Goal: Task Accomplishment & Management: Manage account settings

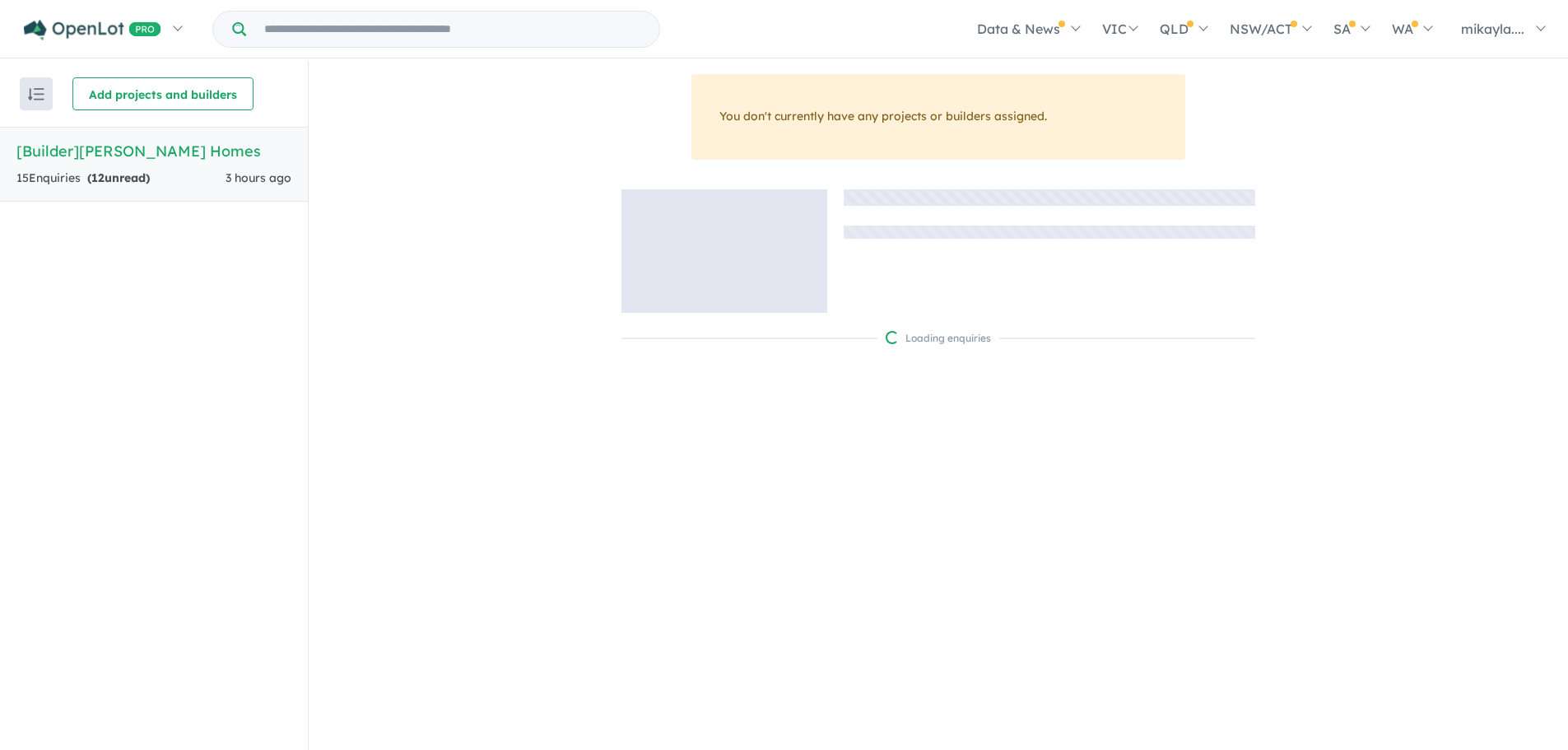
click at [150, 169] on div "15 Enquir ies ( 12 unread)" at bounding box center [83, 178] width 133 height 19
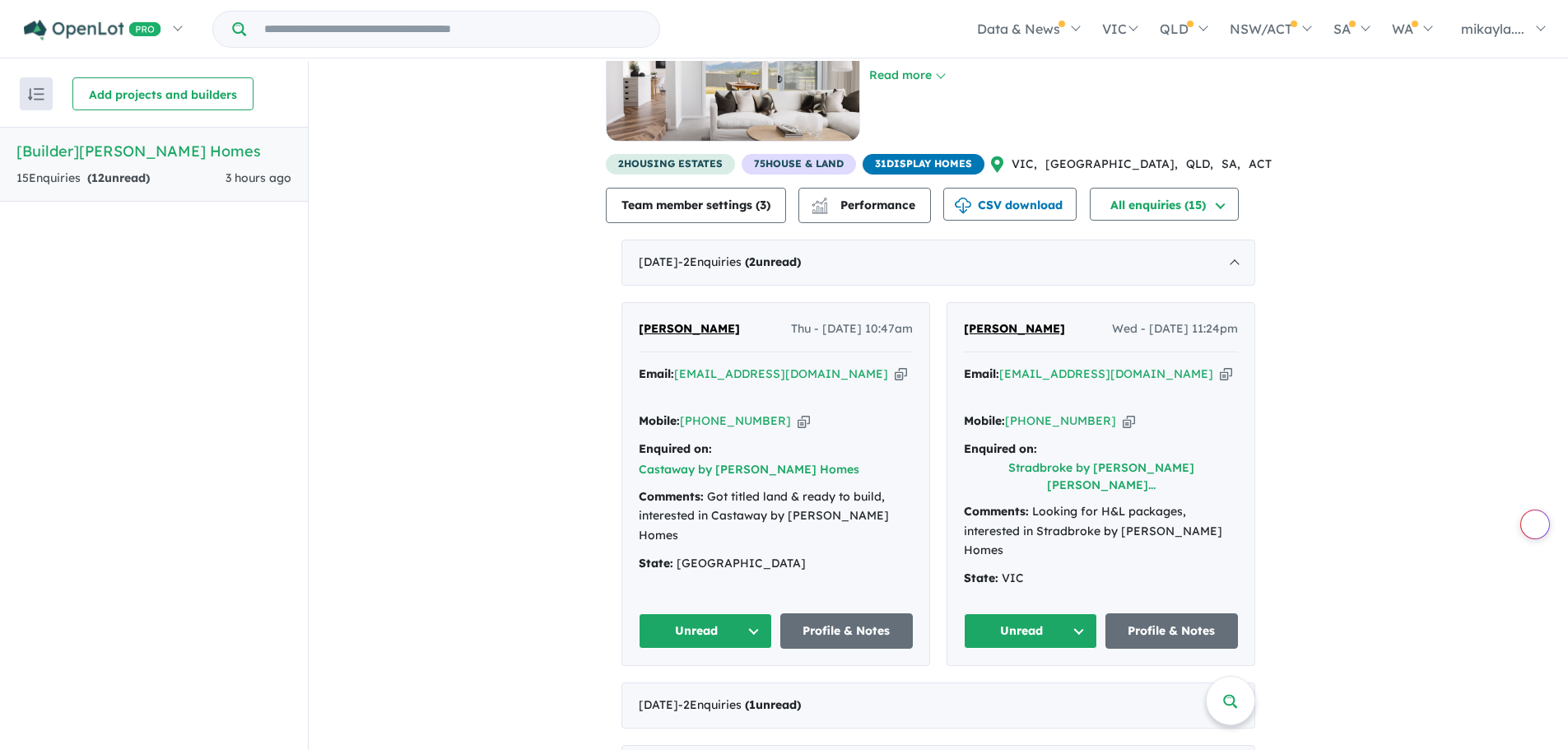
scroll to position [123, 0]
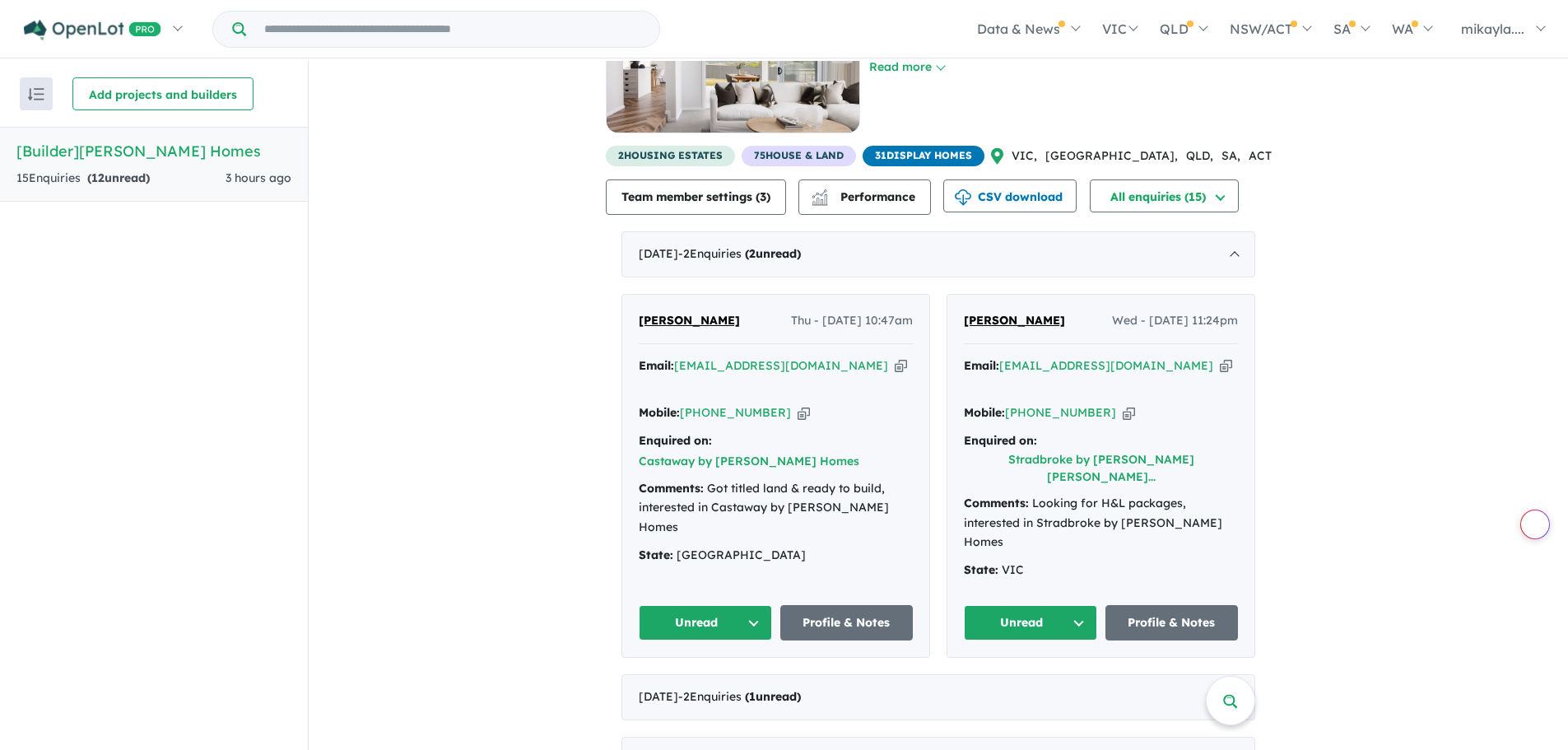
click at [1079, 605] on button "Unread" at bounding box center [1031, 623] width 133 height 35
click at [1060, 680] on button "Assigned" at bounding box center [1036, 699] width 144 height 38
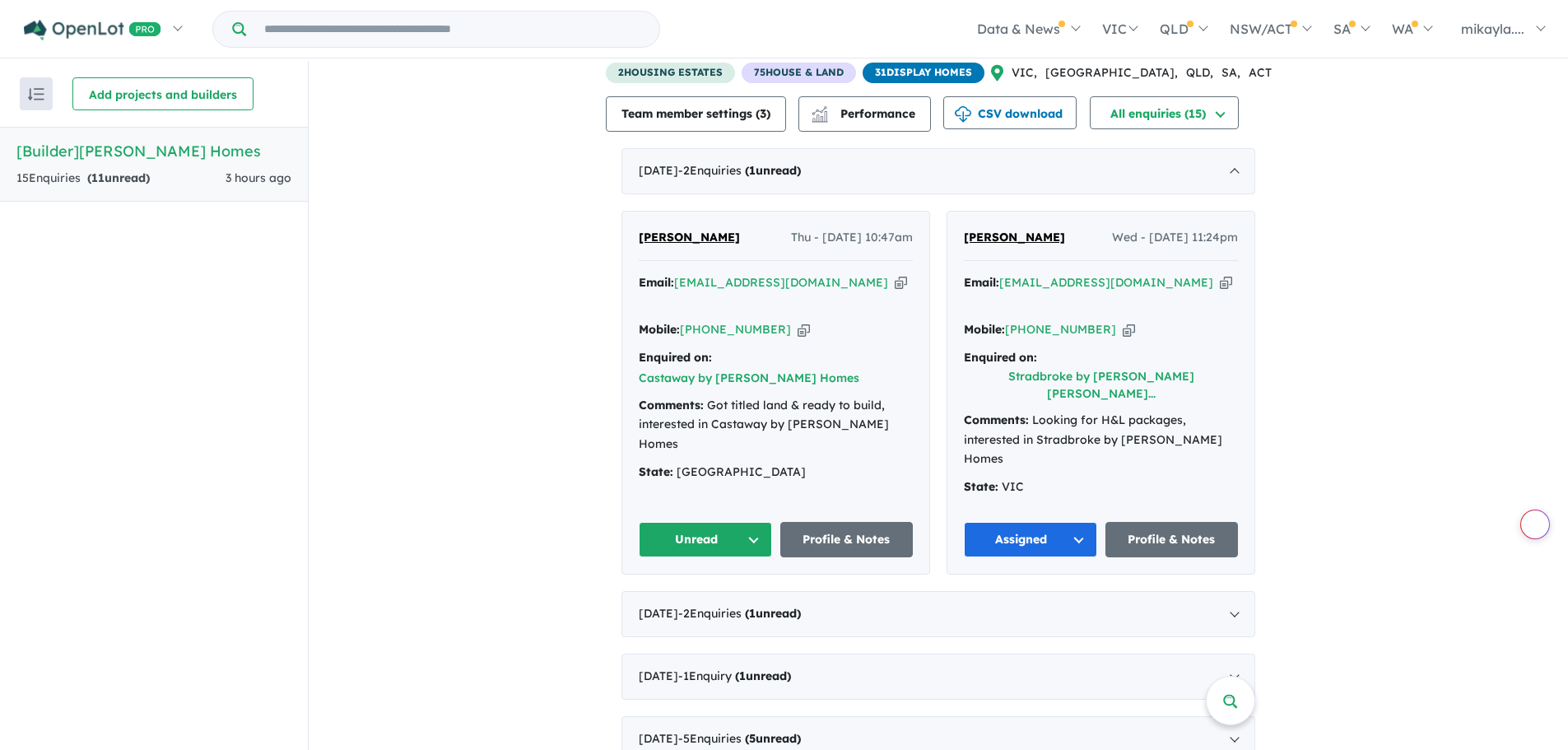
scroll to position [222, 0]
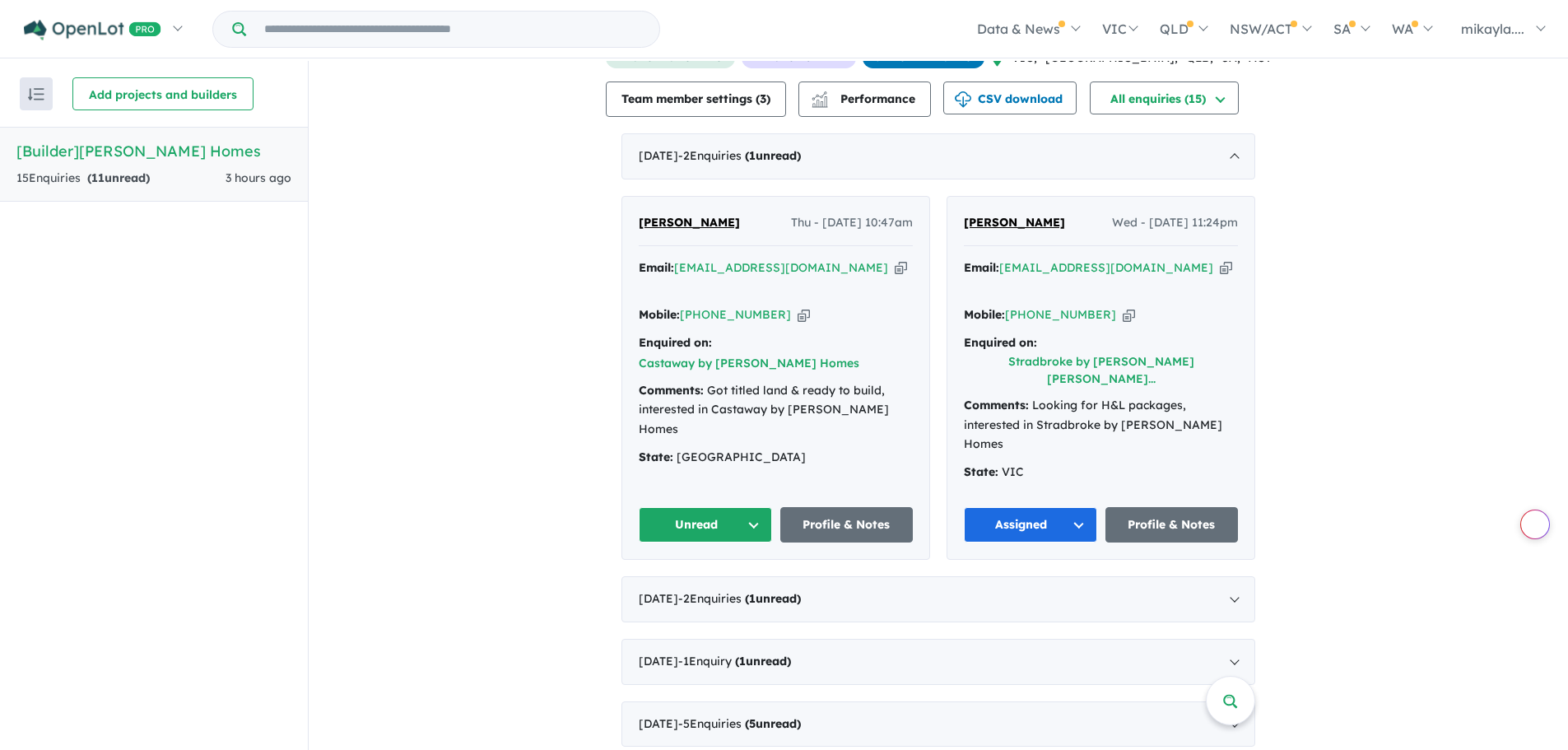
click at [922, 159] on div "[DATE] - 2 Enquir ies ( 1 unread)" at bounding box center [939, 157] width 634 height 46
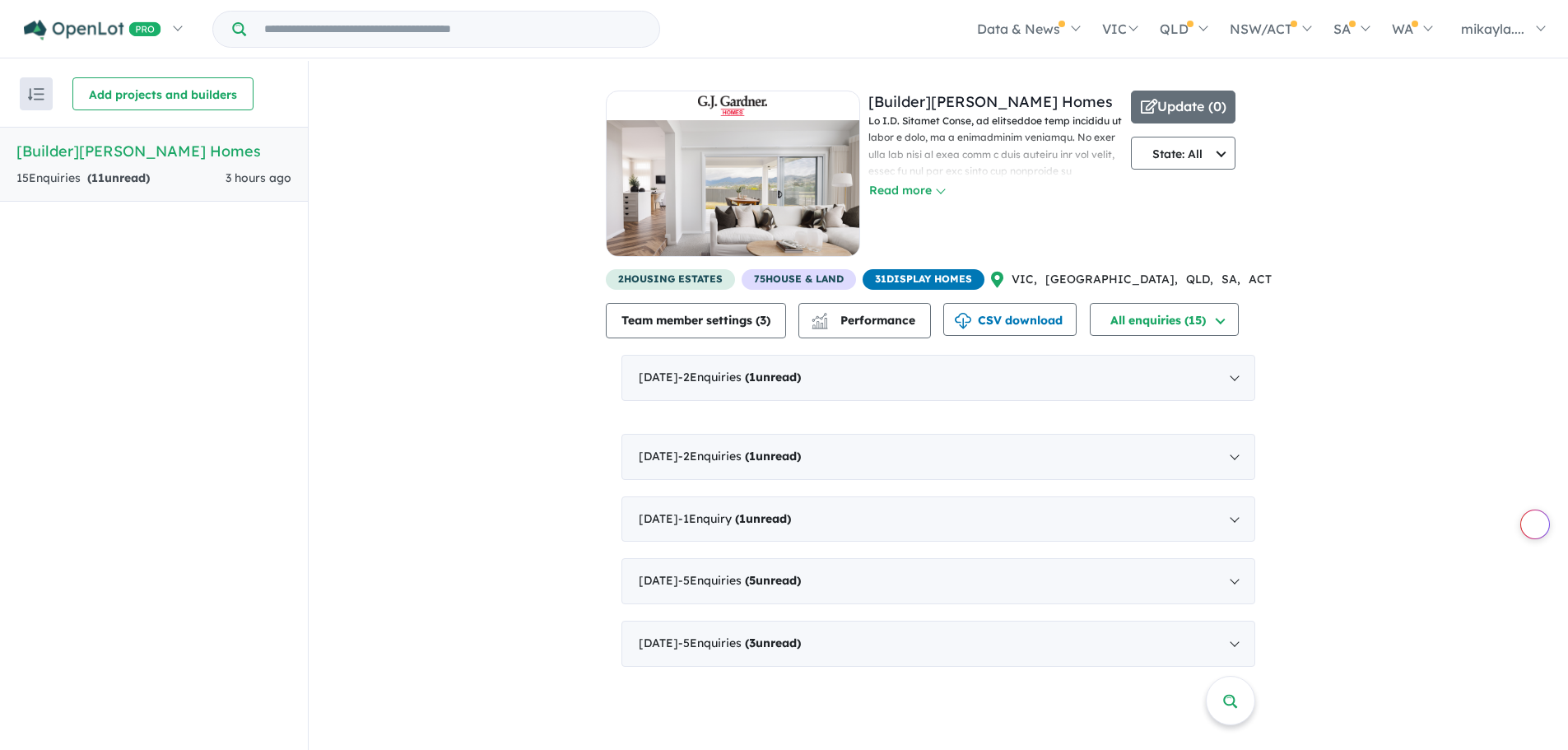
scroll to position [0, 0]
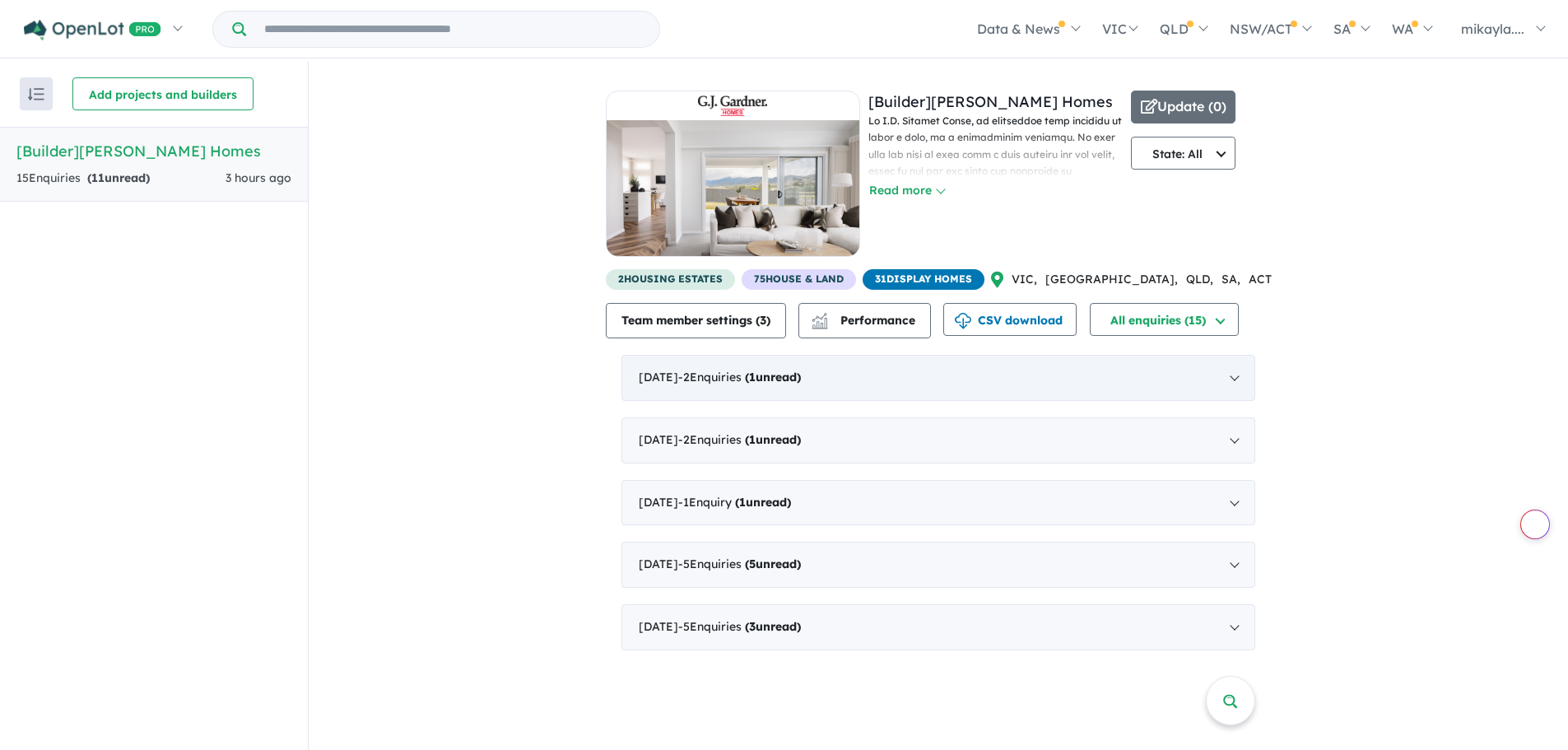
click at [865, 359] on div "[DATE] - 2 Enquir ies ( 1 unread)" at bounding box center [939, 378] width 634 height 46
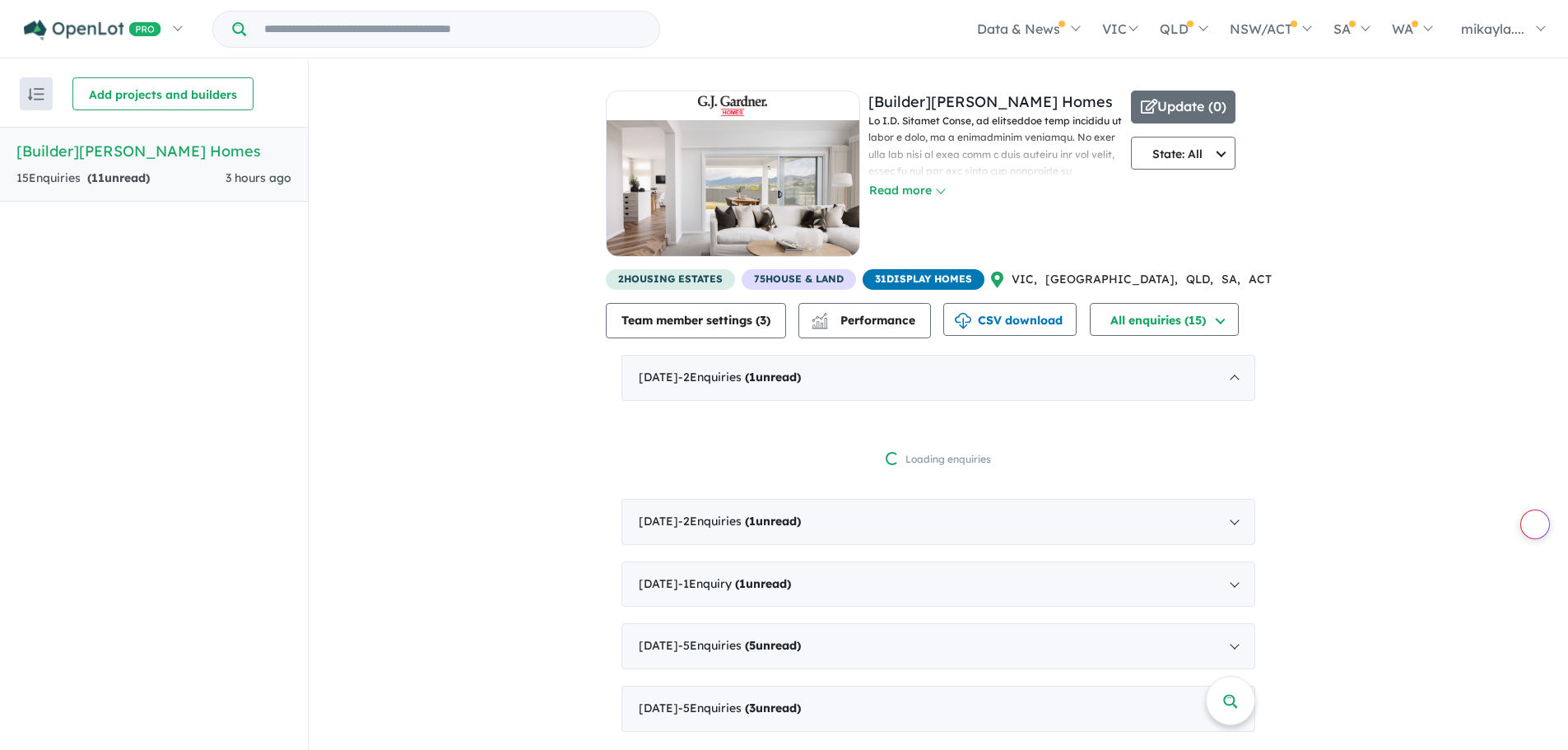
scroll to position [3, 0]
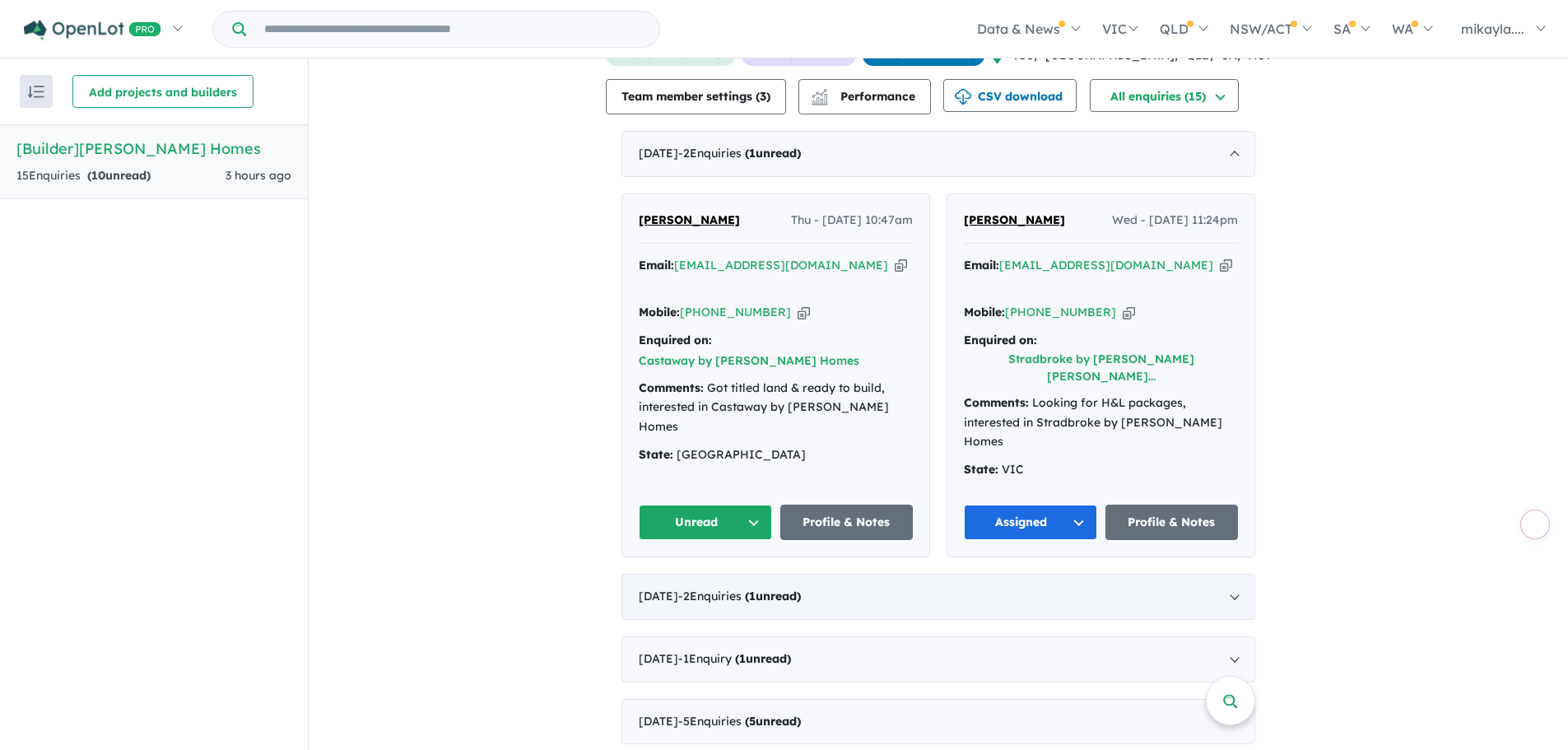
click at [761, 589] on span "- 2 Enquir ies ( 1 unread)" at bounding box center [740, 596] width 122 height 15
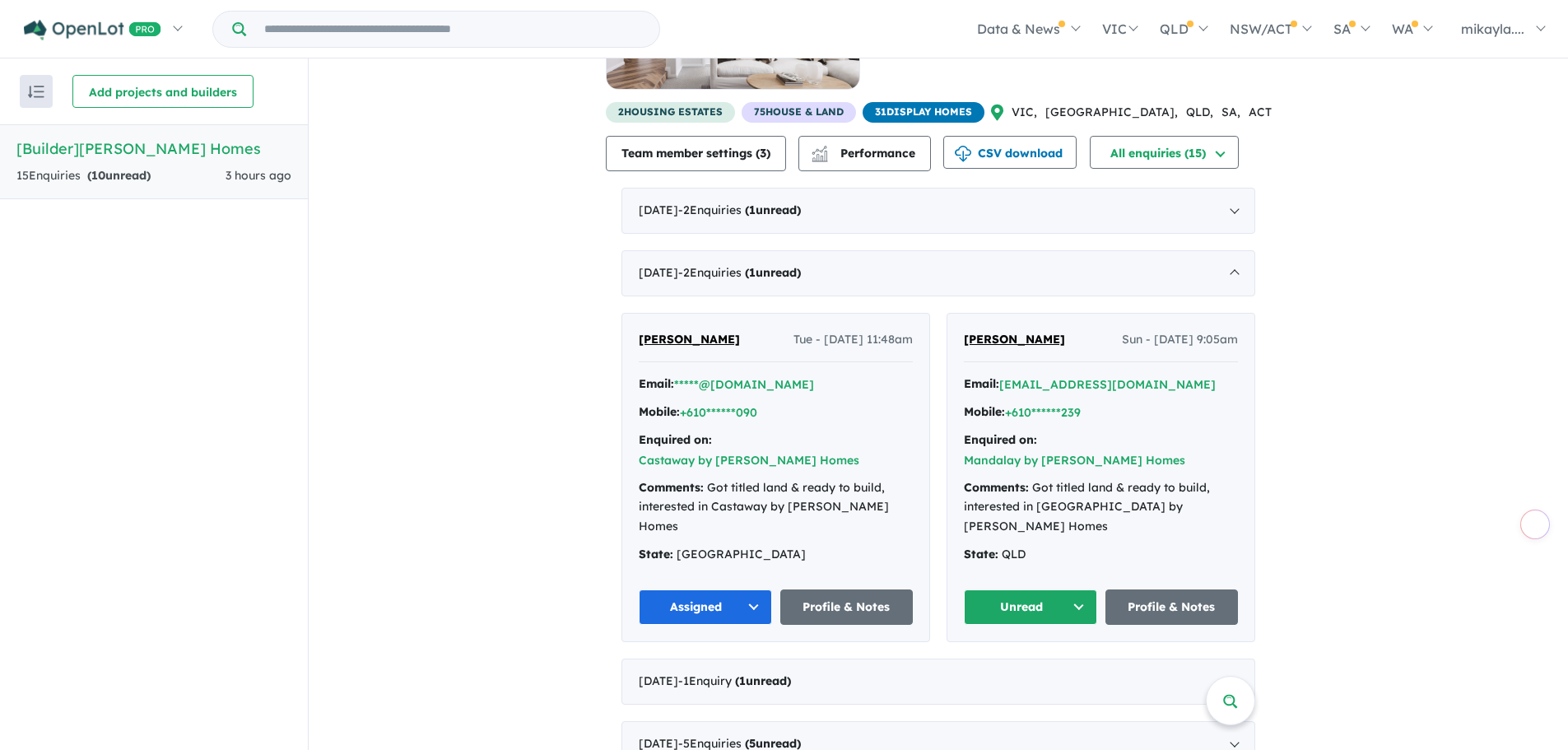
scroll to position [185, 0]
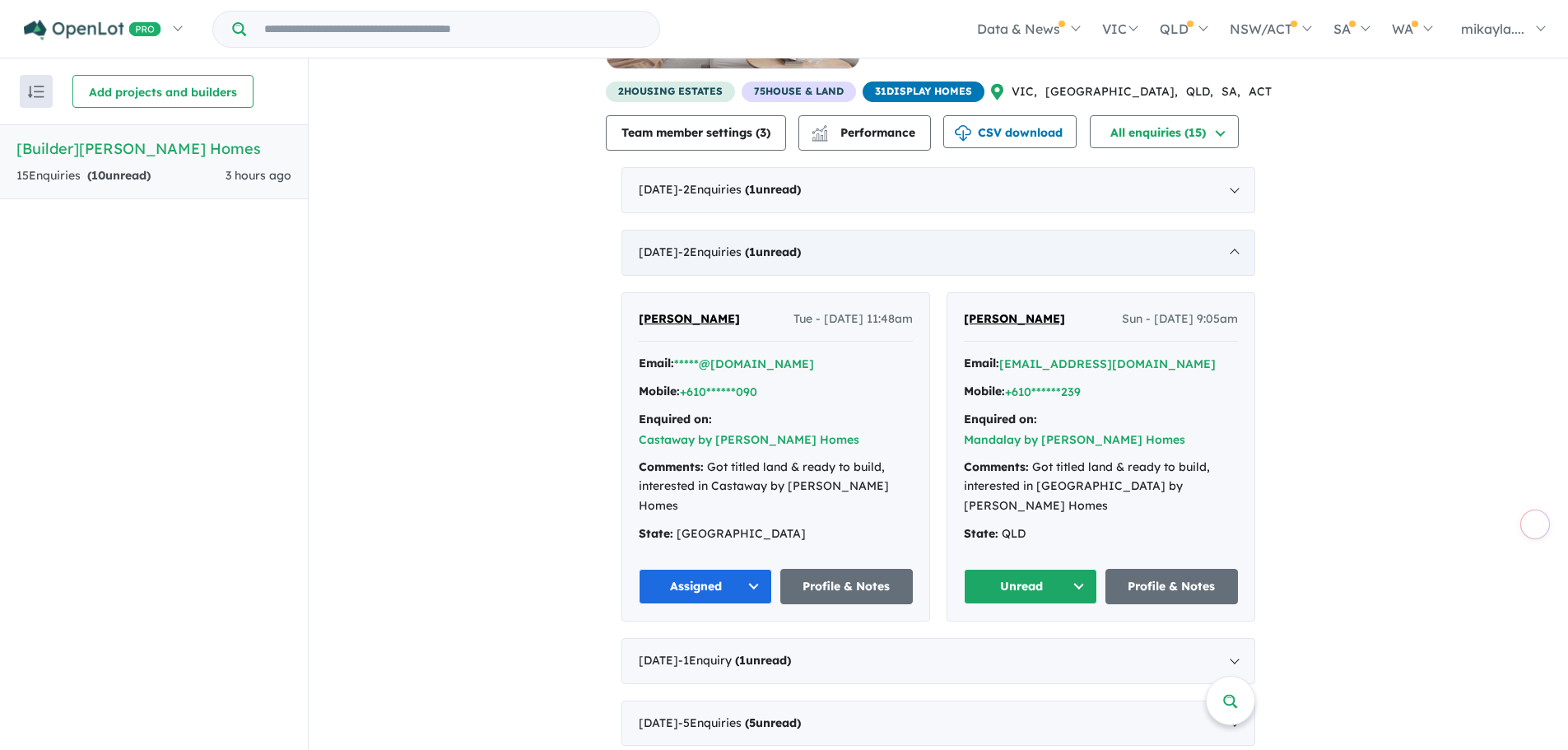
click at [758, 248] on span "- 2 Enquir ies ( 1 unread)" at bounding box center [740, 252] width 122 height 15
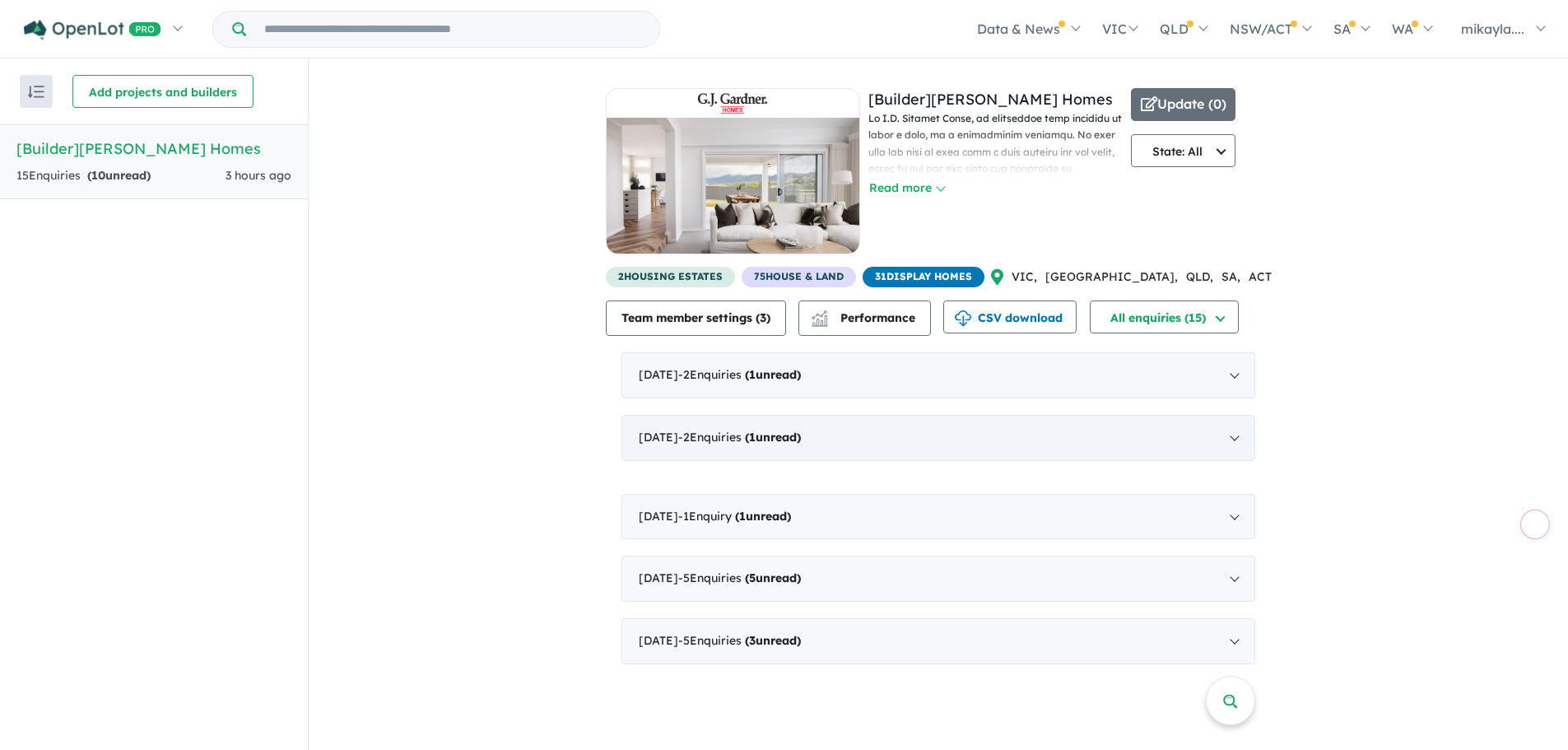
scroll to position [0, 0]
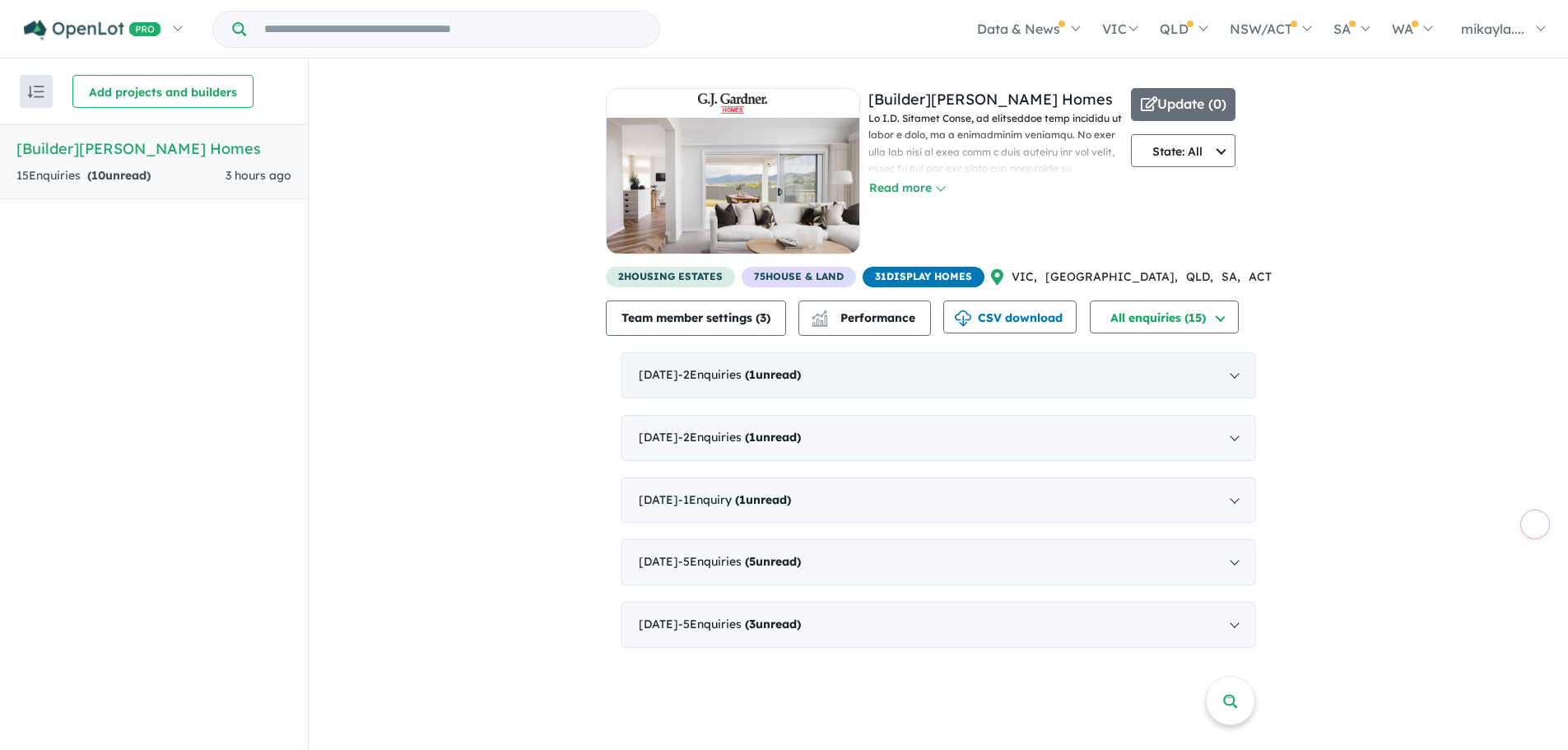
click at [729, 388] on div "[DATE] - 2 Enquir ies ( 1 unread)" at bounding box center [939, 375] width 634 height 46
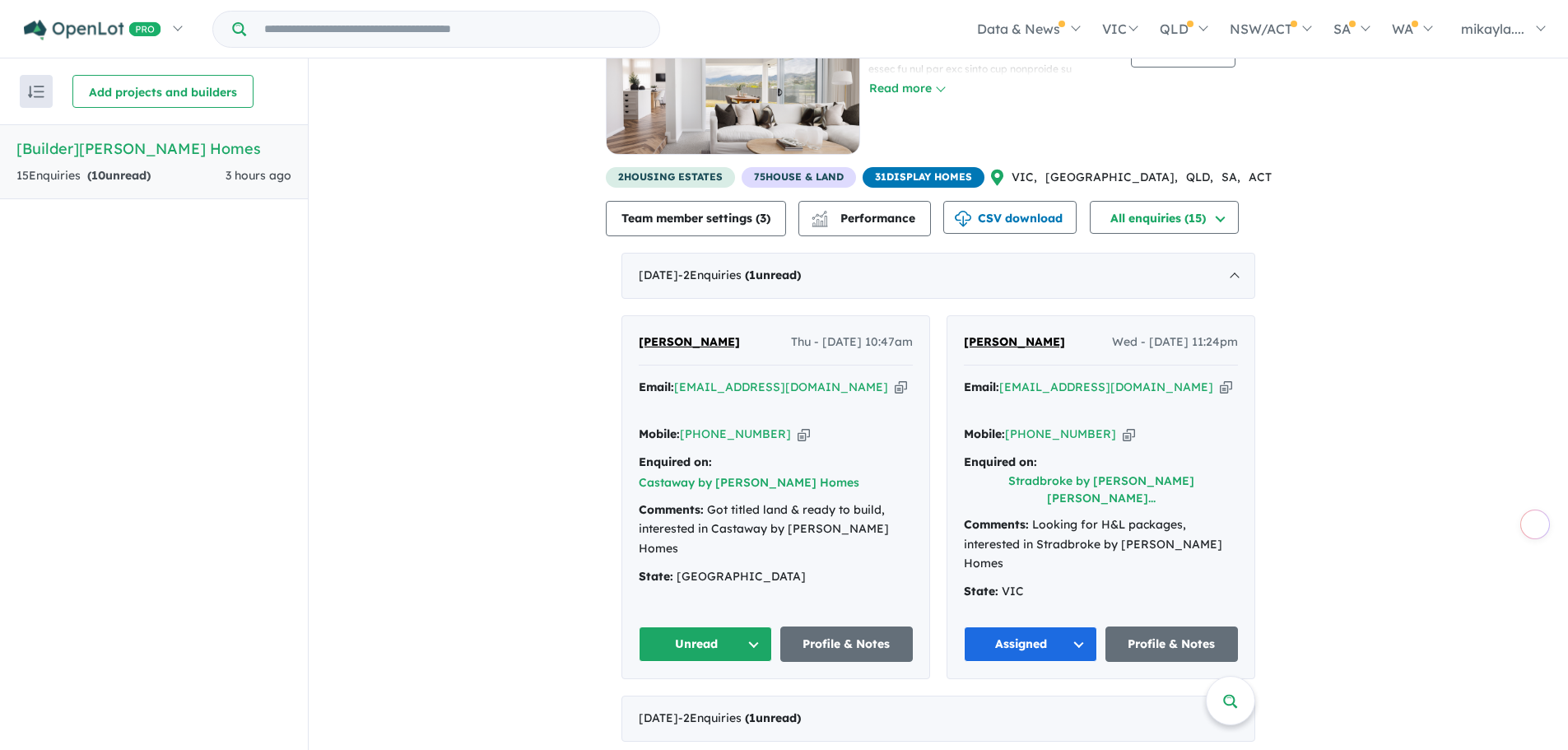
scroll to position [103, 0]
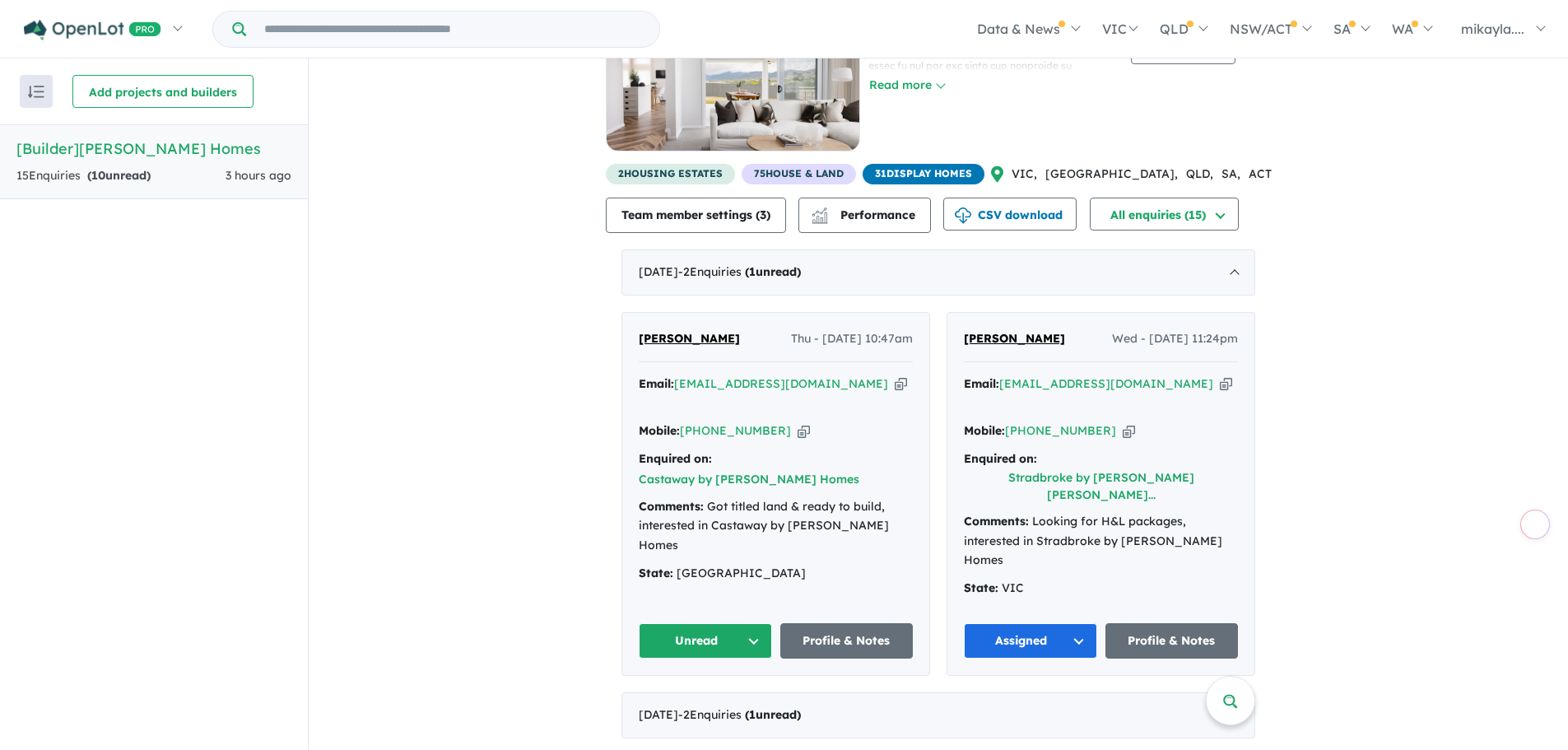
click at [739, 623] on button "Unread" at bounding box center [705, 641] width 133 height 35
click at [726, 699] on button "Assigned" at bounding box center [711, 718] width 144 height 38
click at [1053, 623] on button "Assigned" at bounding box center [1031, 641] width 133 height 35
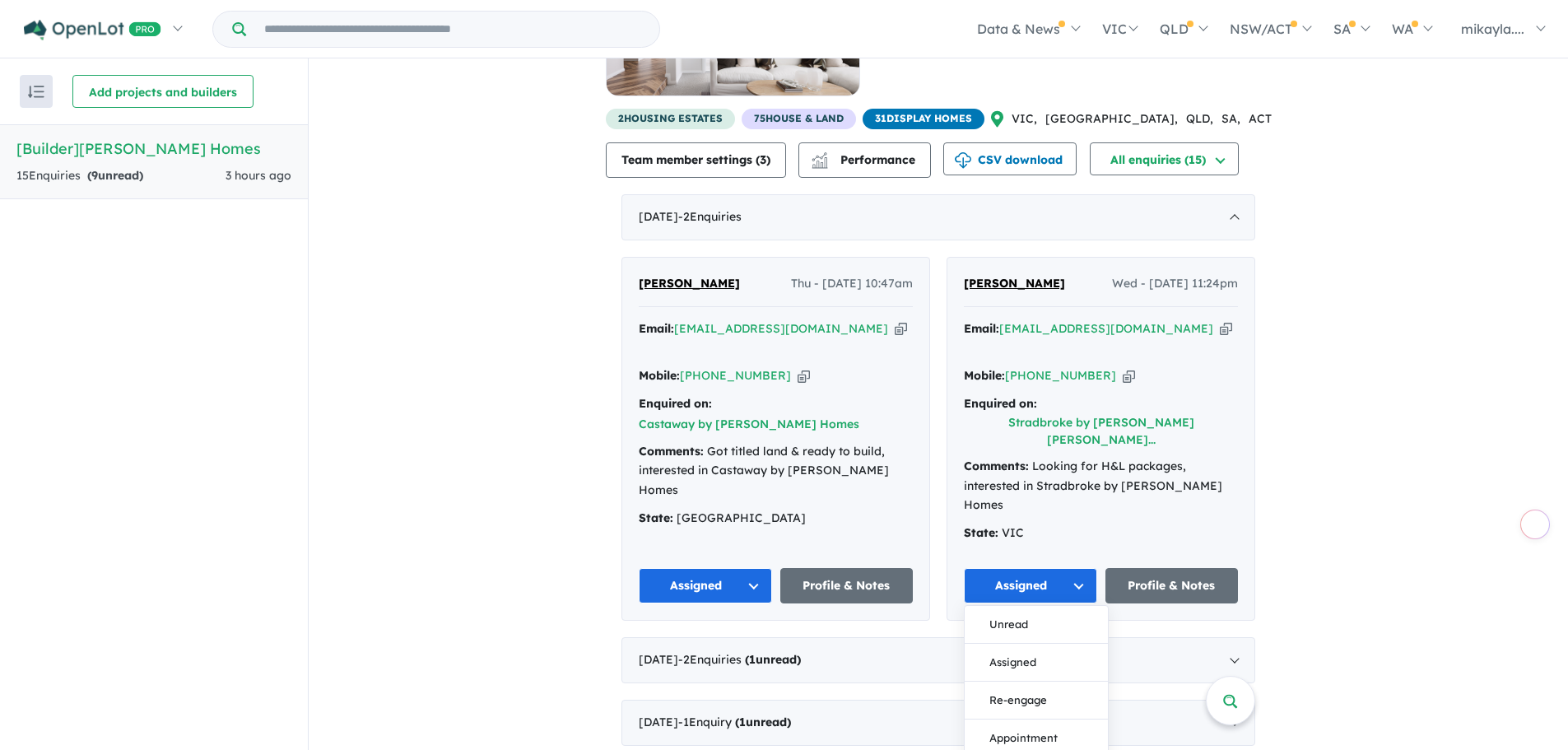
scroll to position [185, 0]
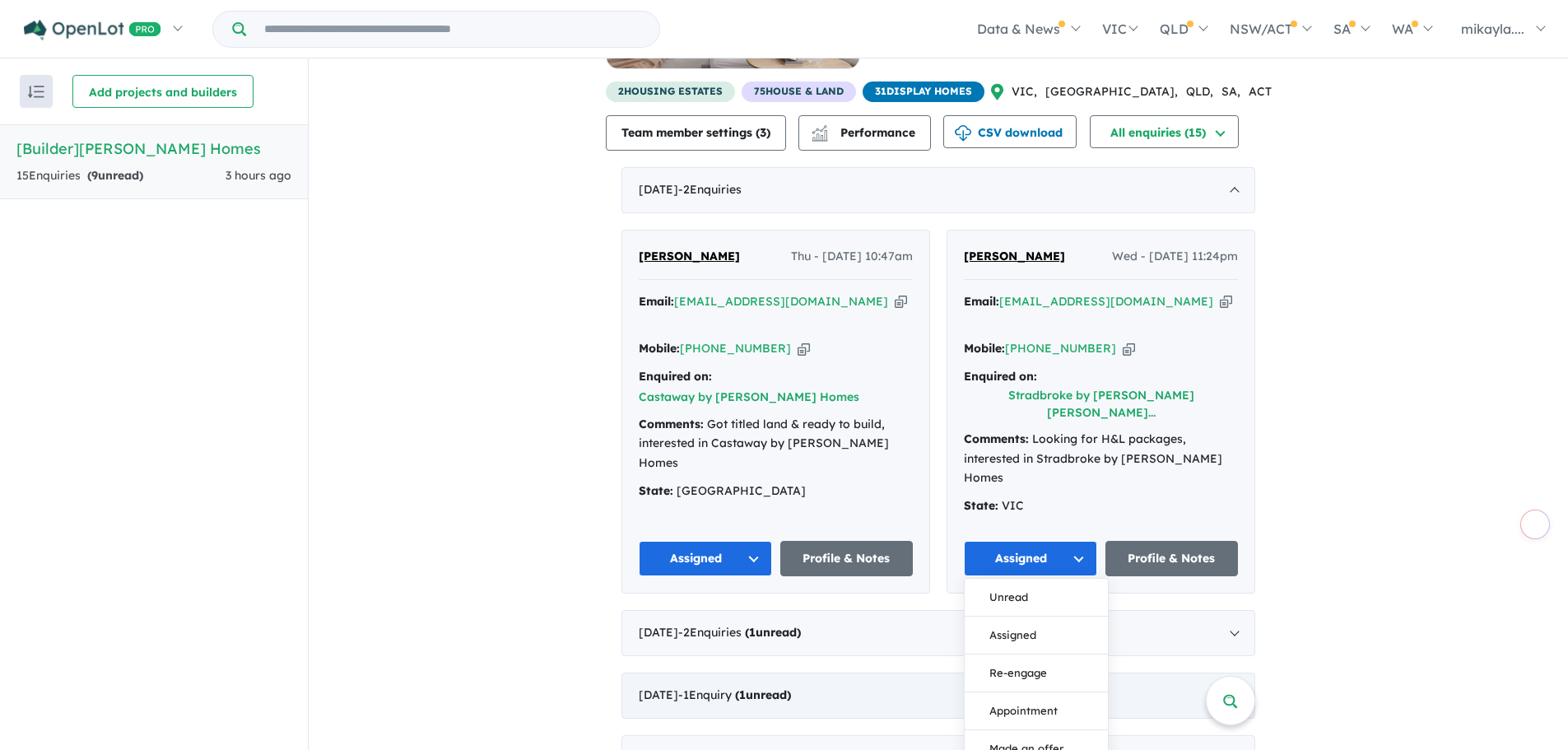
click at [1053, 693] on button "Appointment" at bounding box center [1036, 711] width 144 height 38
click at [1170, 193] on div "[DATE] - 2 Enquir ies ( 0 unread)" at bounding box center [939, 190] width 634 height 46
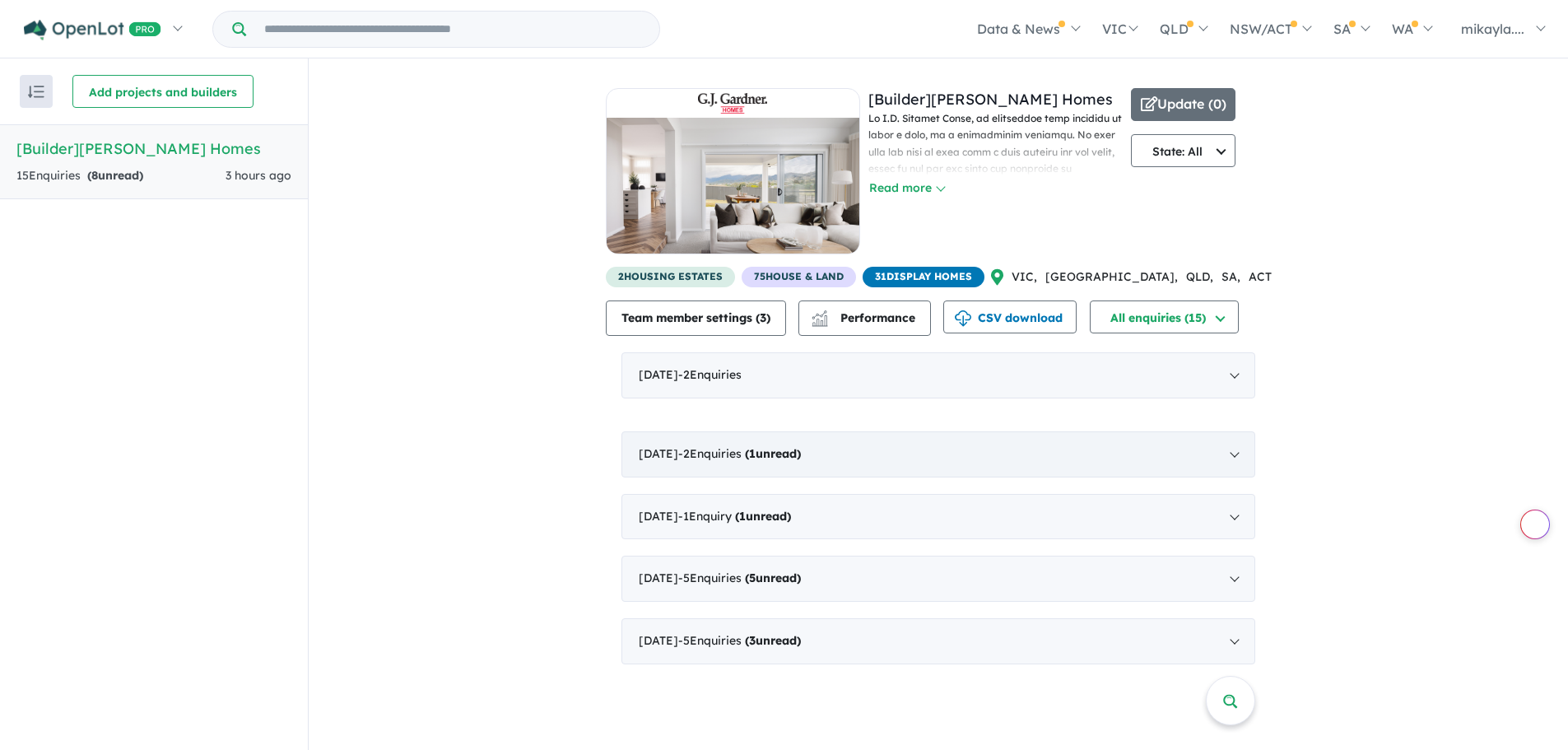
scroll to position [0, 0]
